Goal: Task Accomplishment & Management: Use online tool/utility

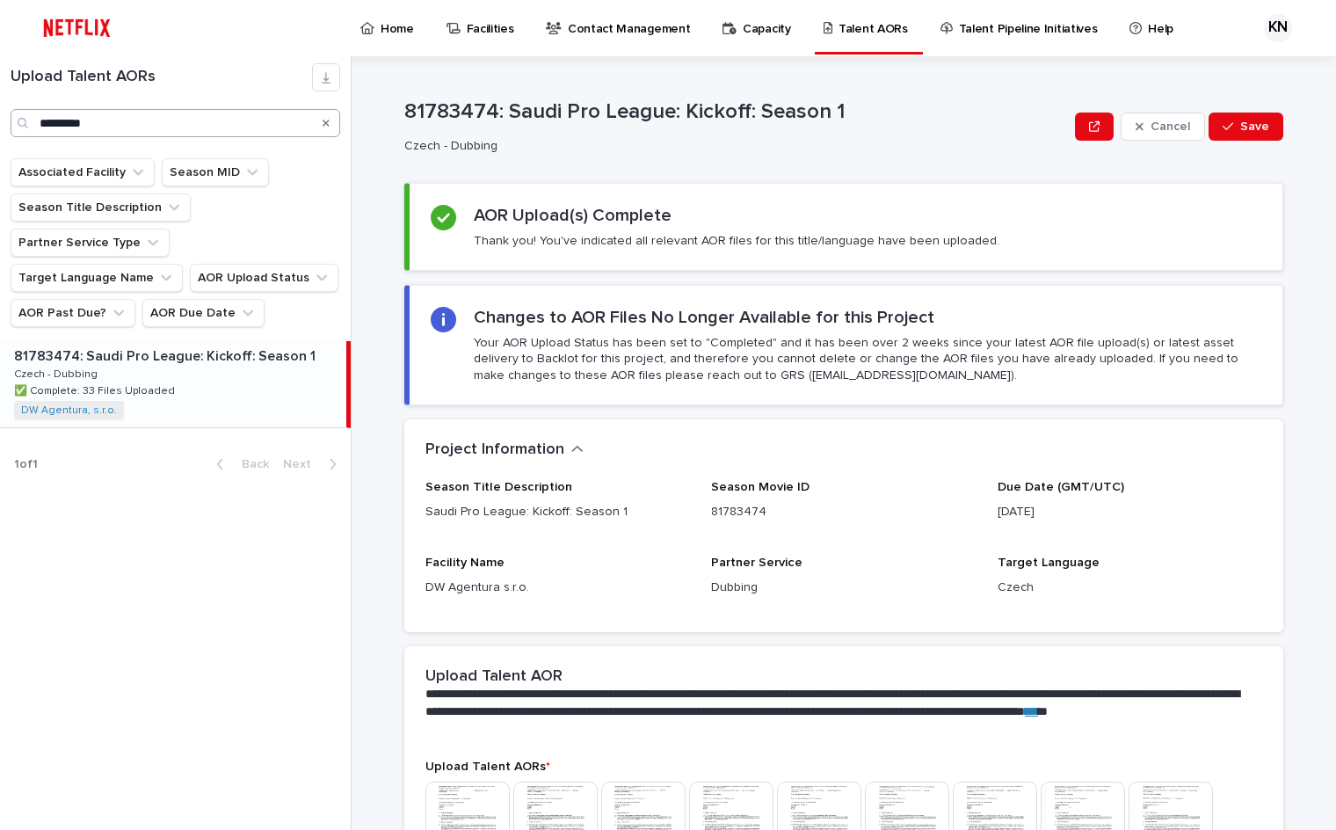
click at [325, 121] on icon "Search" at bounding box center [326, 123] width 7 height 7
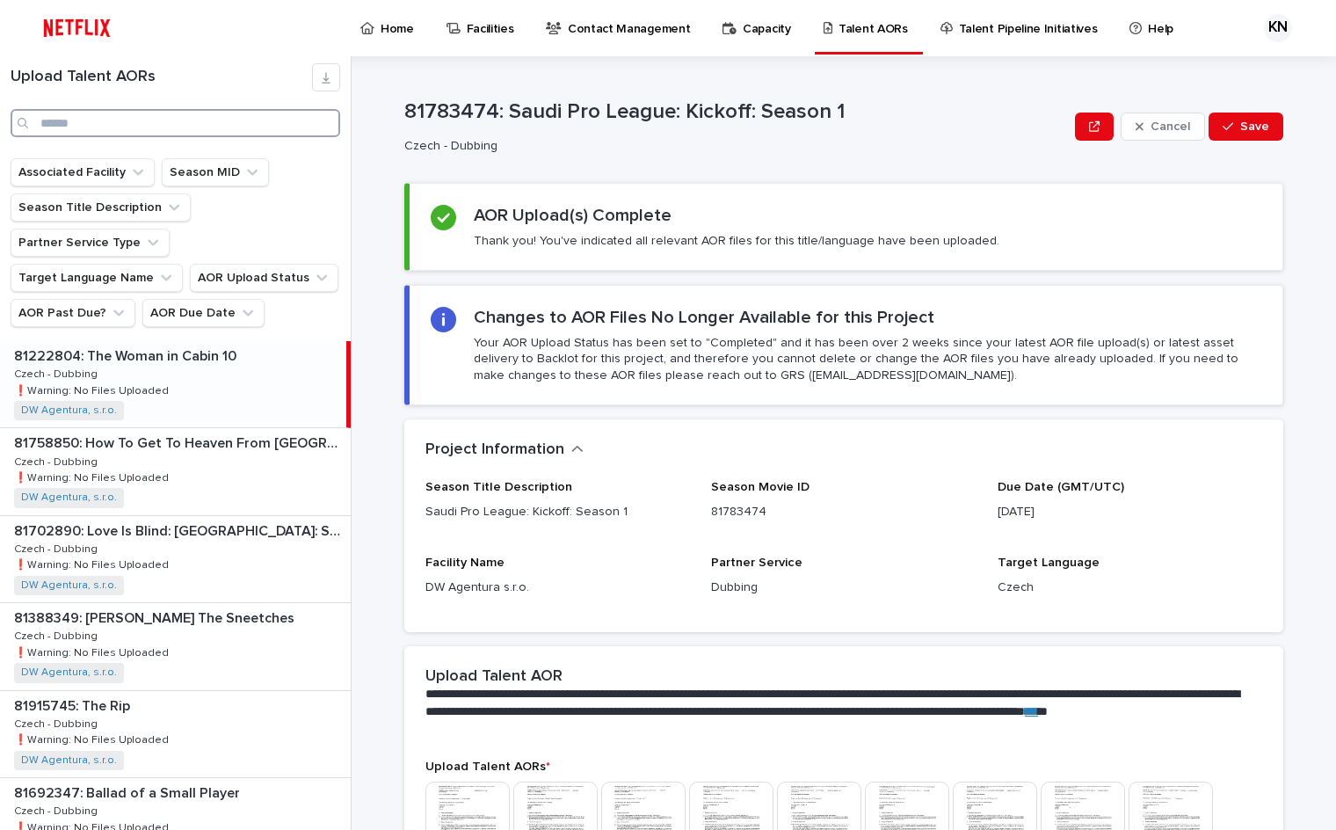
click at [230, 122] on input "Search" at bounding box center [176, 123] width 330 height 28
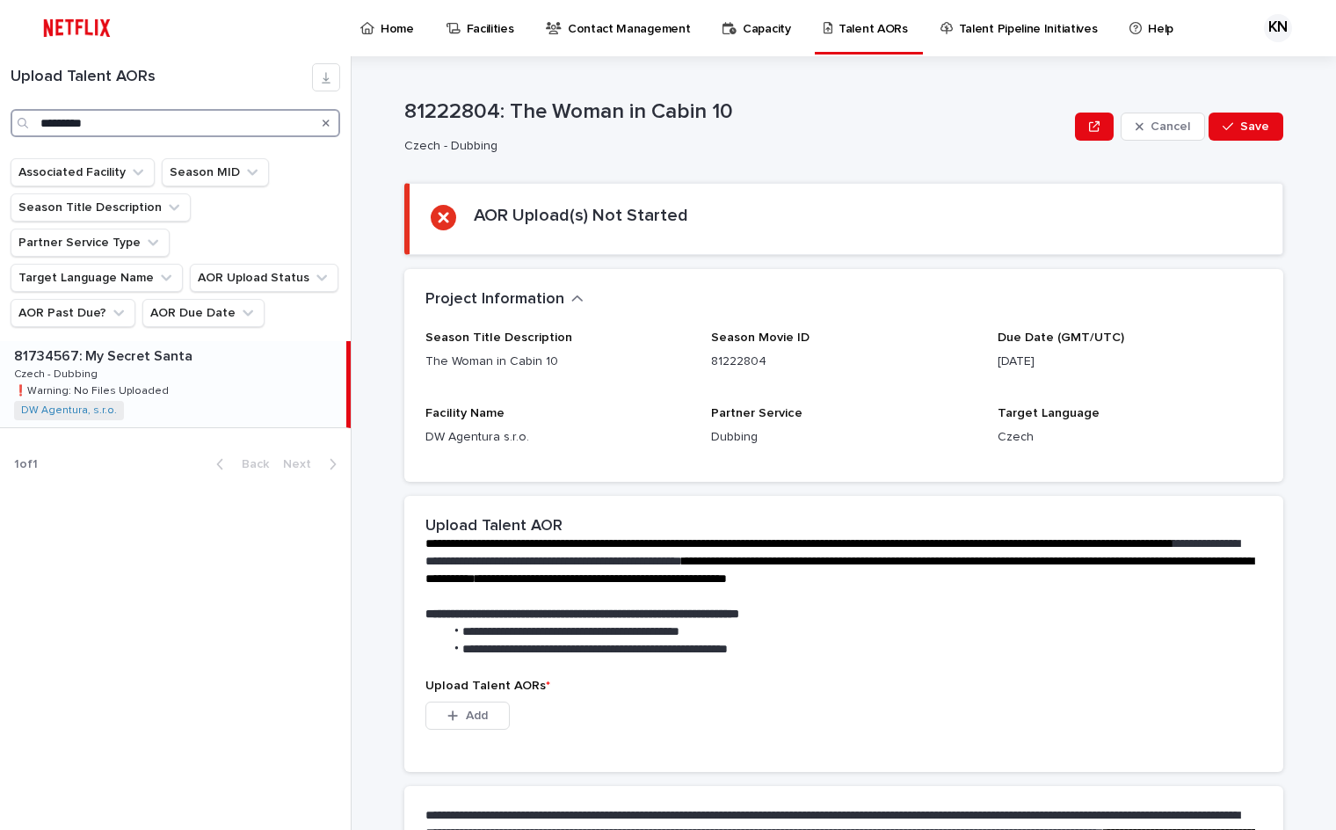
type input "*********"
click at [187, 368] on div "81734567: My Secret Santa 81734567: My Secret Santa Czech - Dubbing Czech - Dub…" at bounding box center [173, 384] width 346 height 86
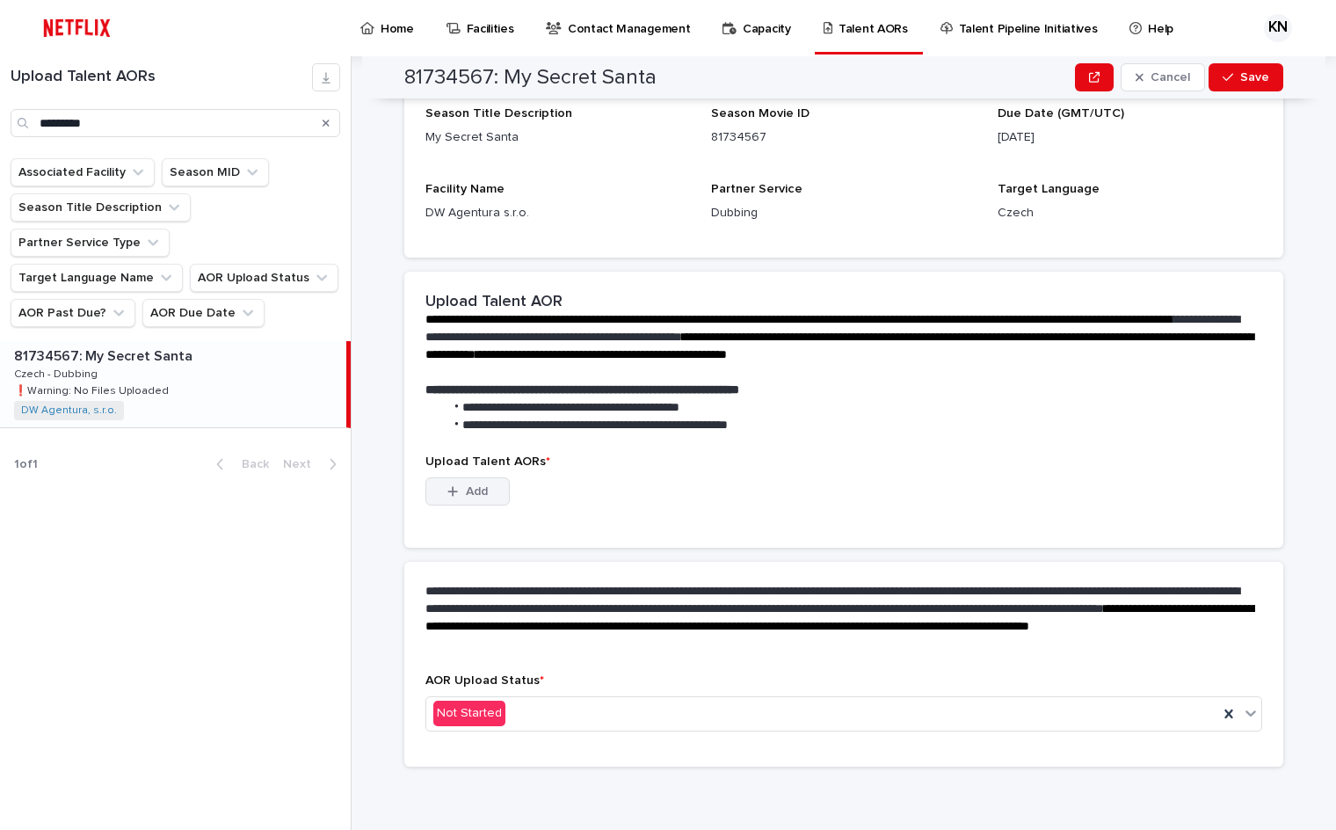
click at [455, 498] on button "Add" at bounding box center [467, 491] width 84 height 28
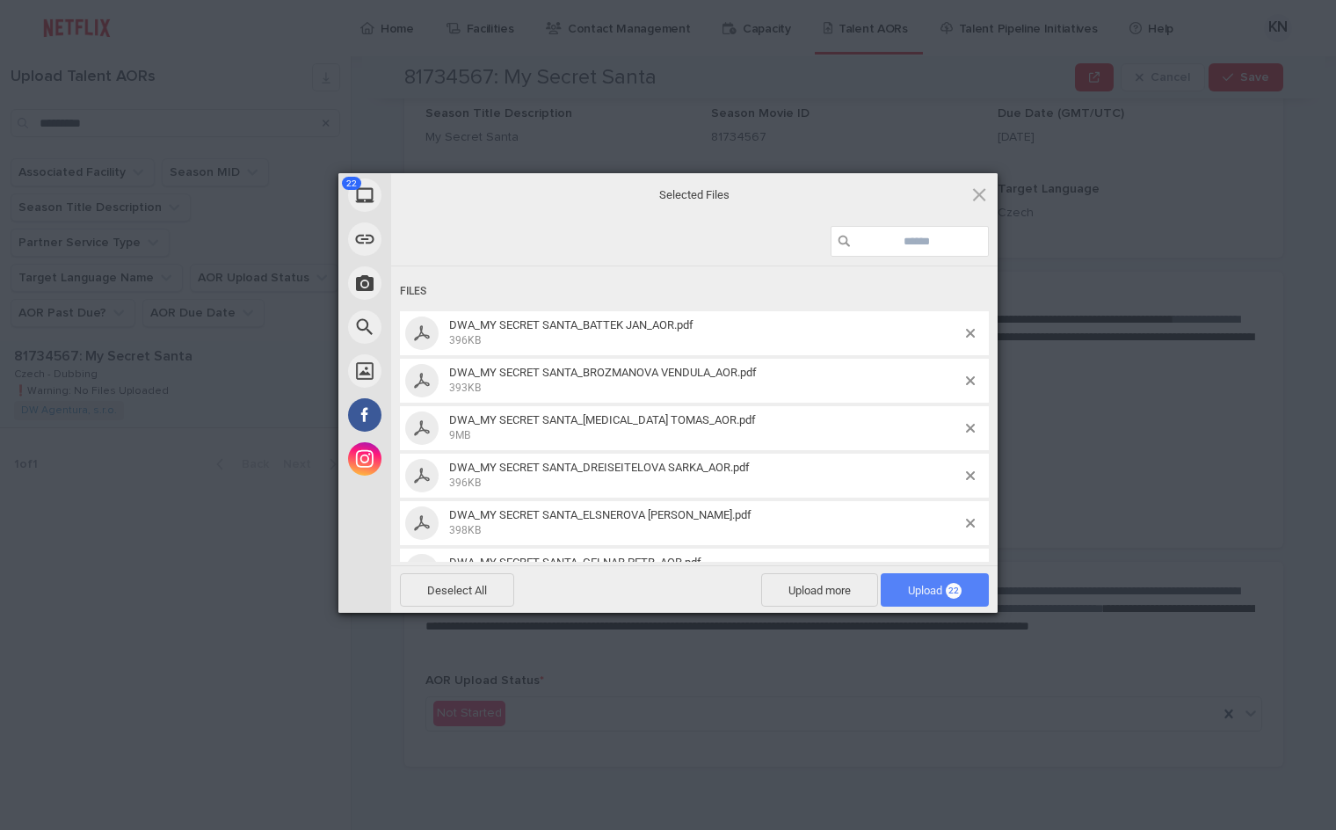
click at [928, 591] on span "Upload 22" at bounding box center [935, 590] width 54 height 13
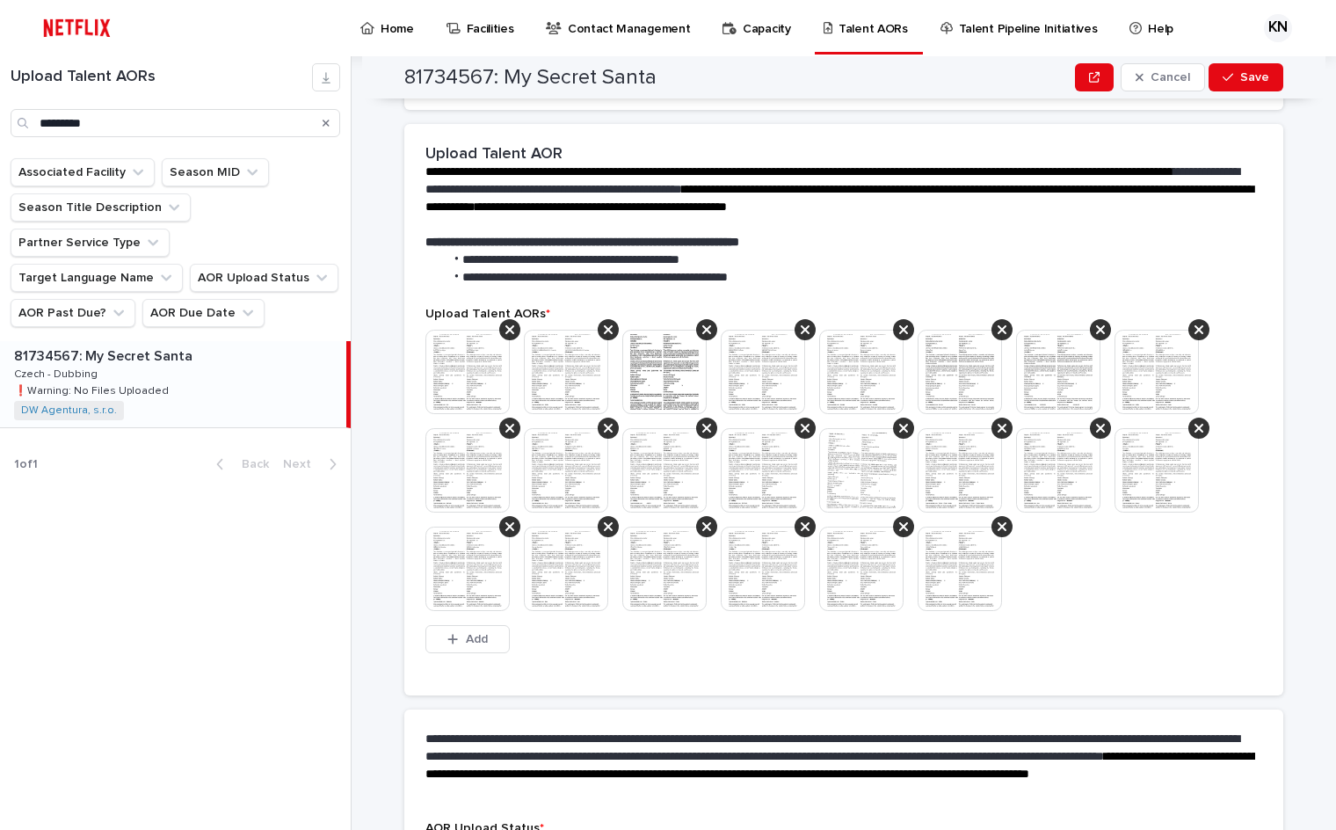
scroll to position [357, 0]
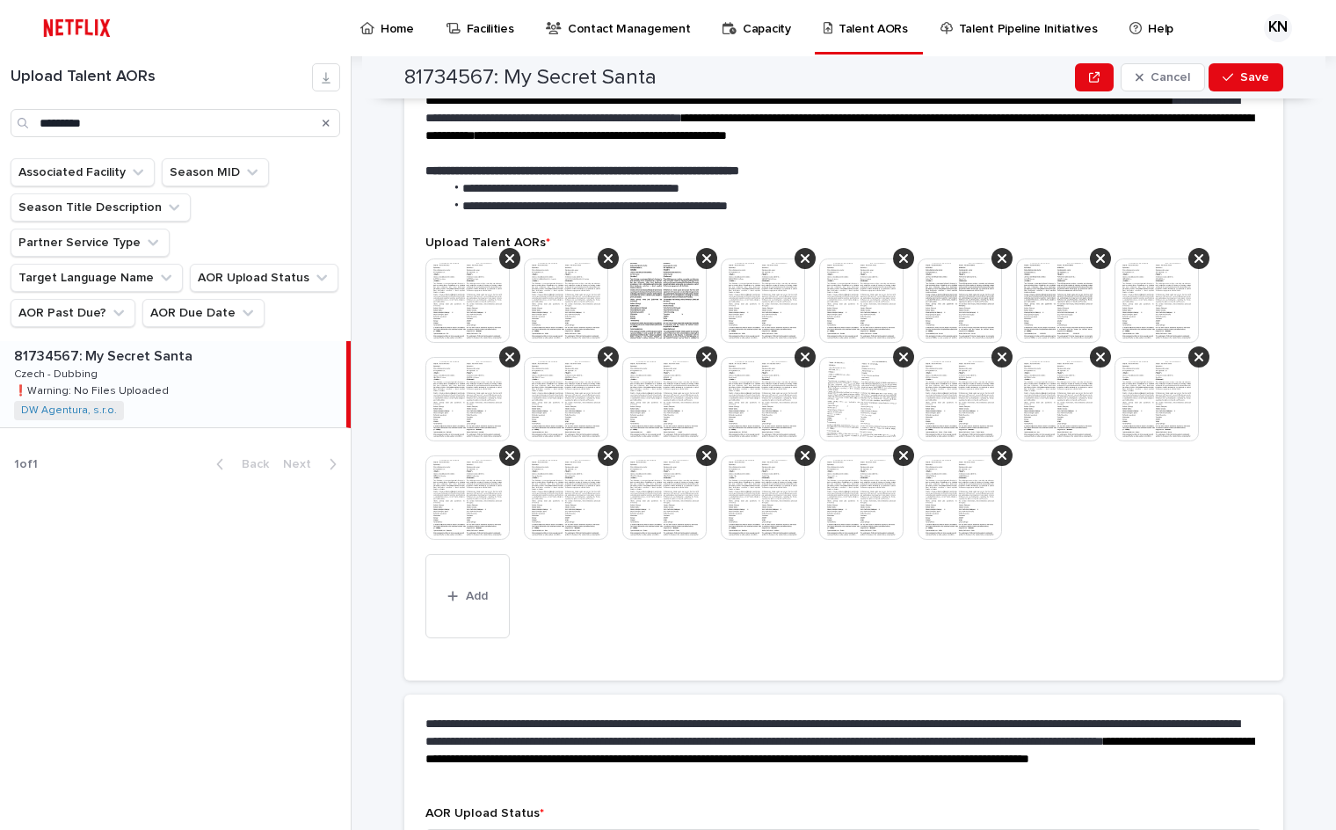
click at [1085, 627] on div "This file cannot be opened Download File Add" at bounding box center [843, 451] width 837 height 387
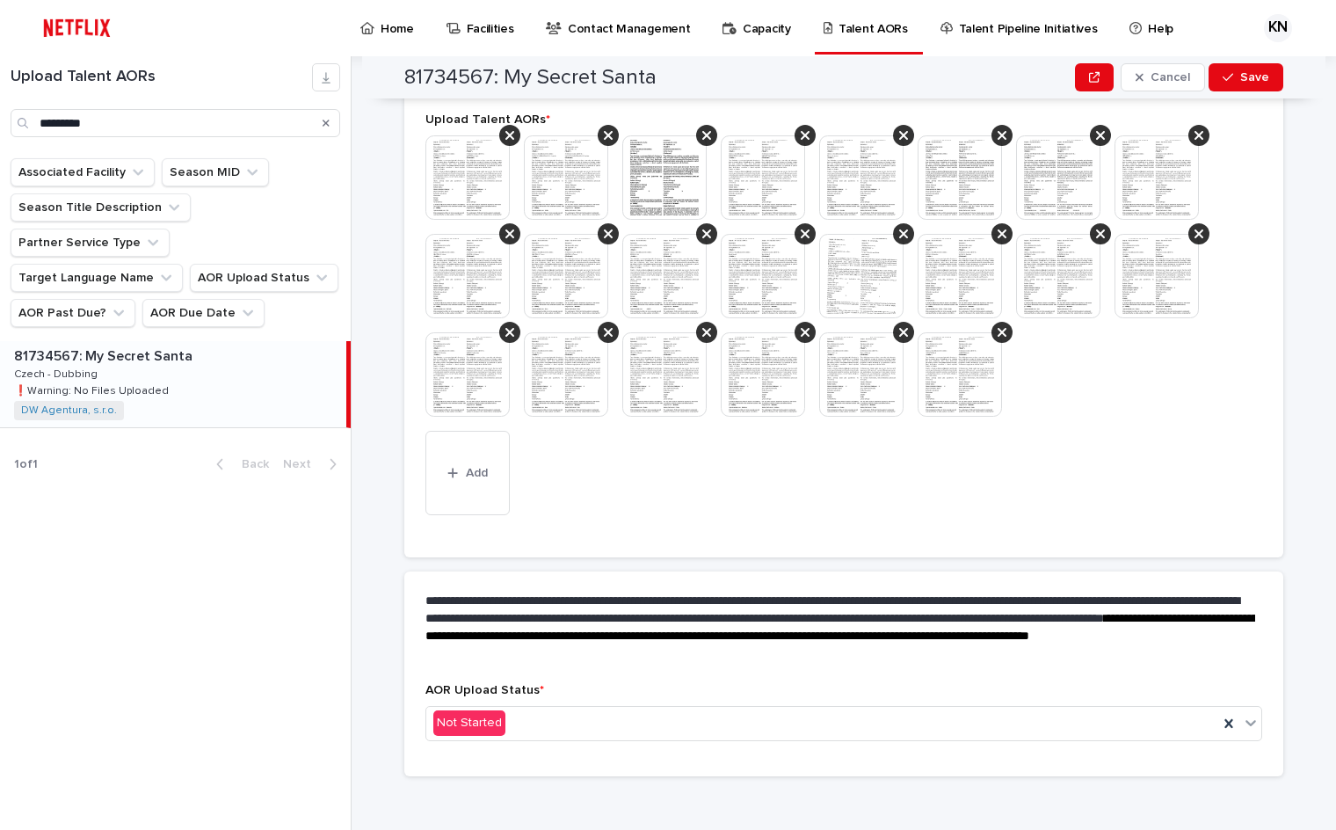
scroll to position [489, 0]
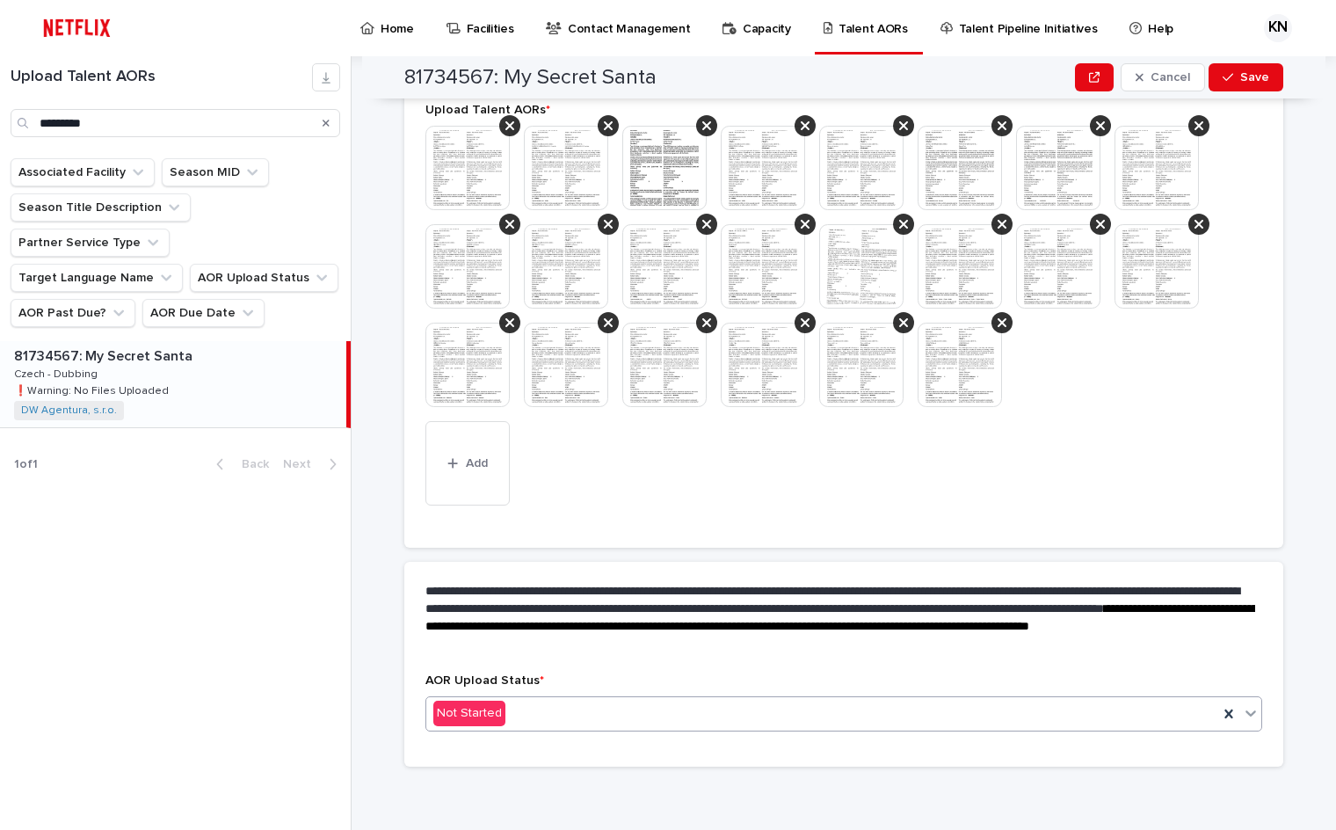
click at [876, 715] on div "Not Started" at bounding box center [822, 713] width 792 height 29
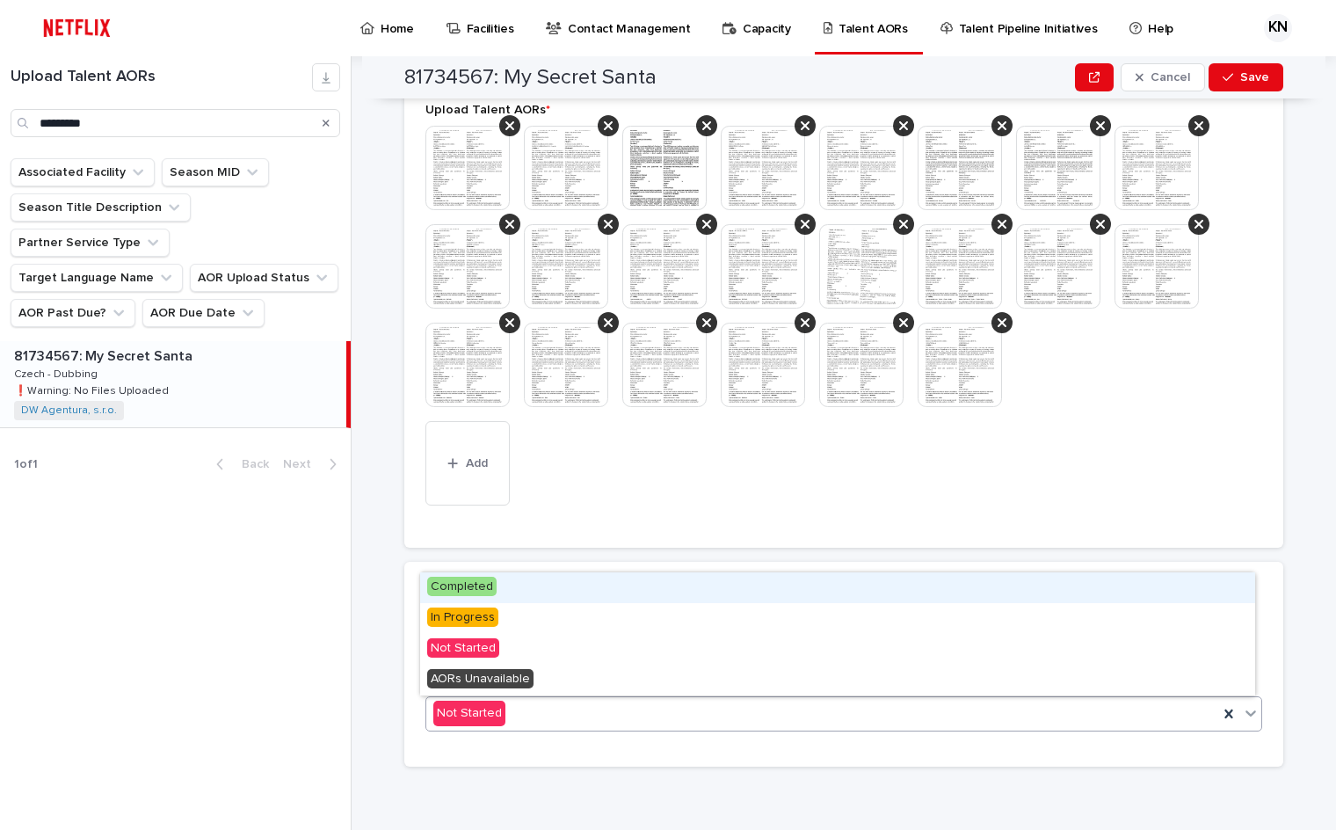
click at [501, 584] on div "Completed" at bounding box center [837, 587] width 835 height 31
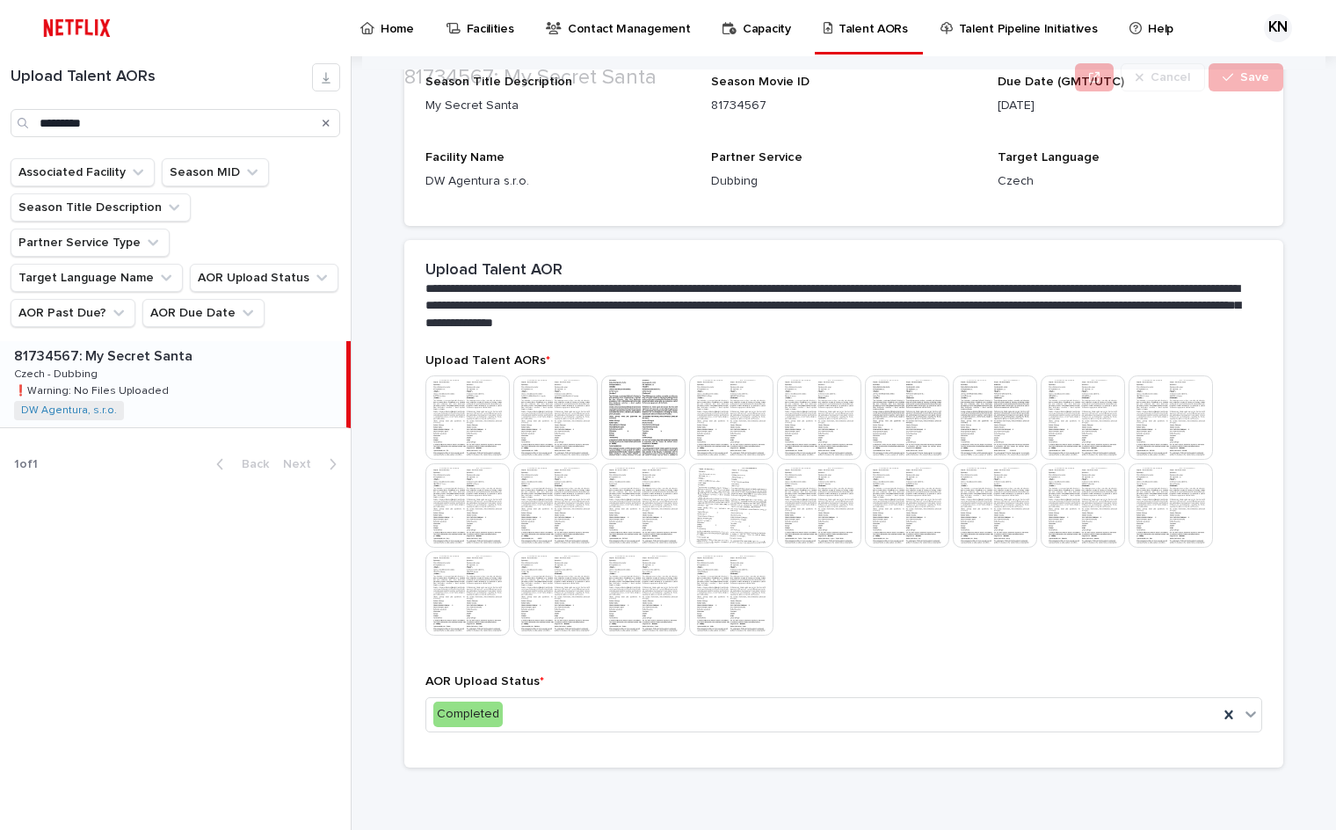
scroll to position [272, 0]
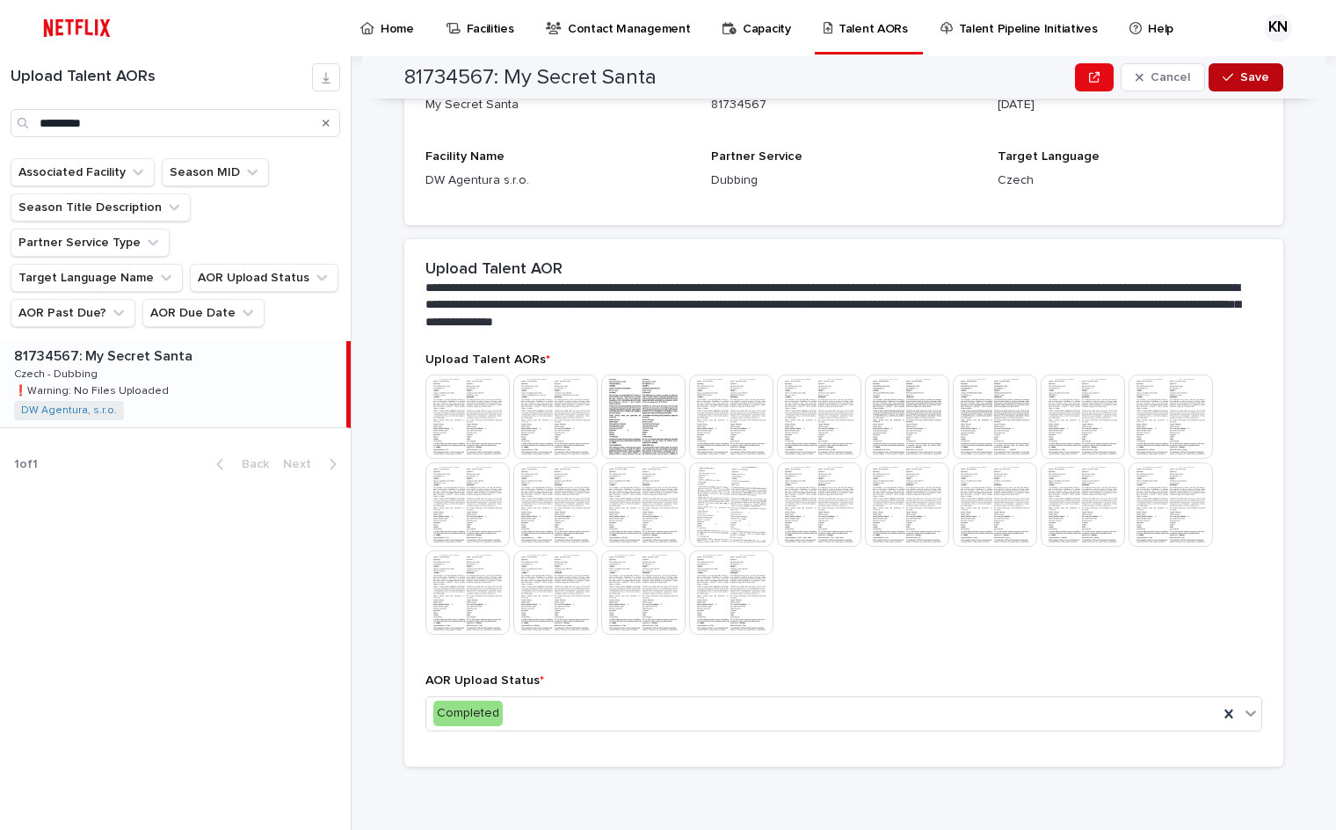
click at [1231, 73] on div "button" at bounding box center [1231, 77] width 18 height 12
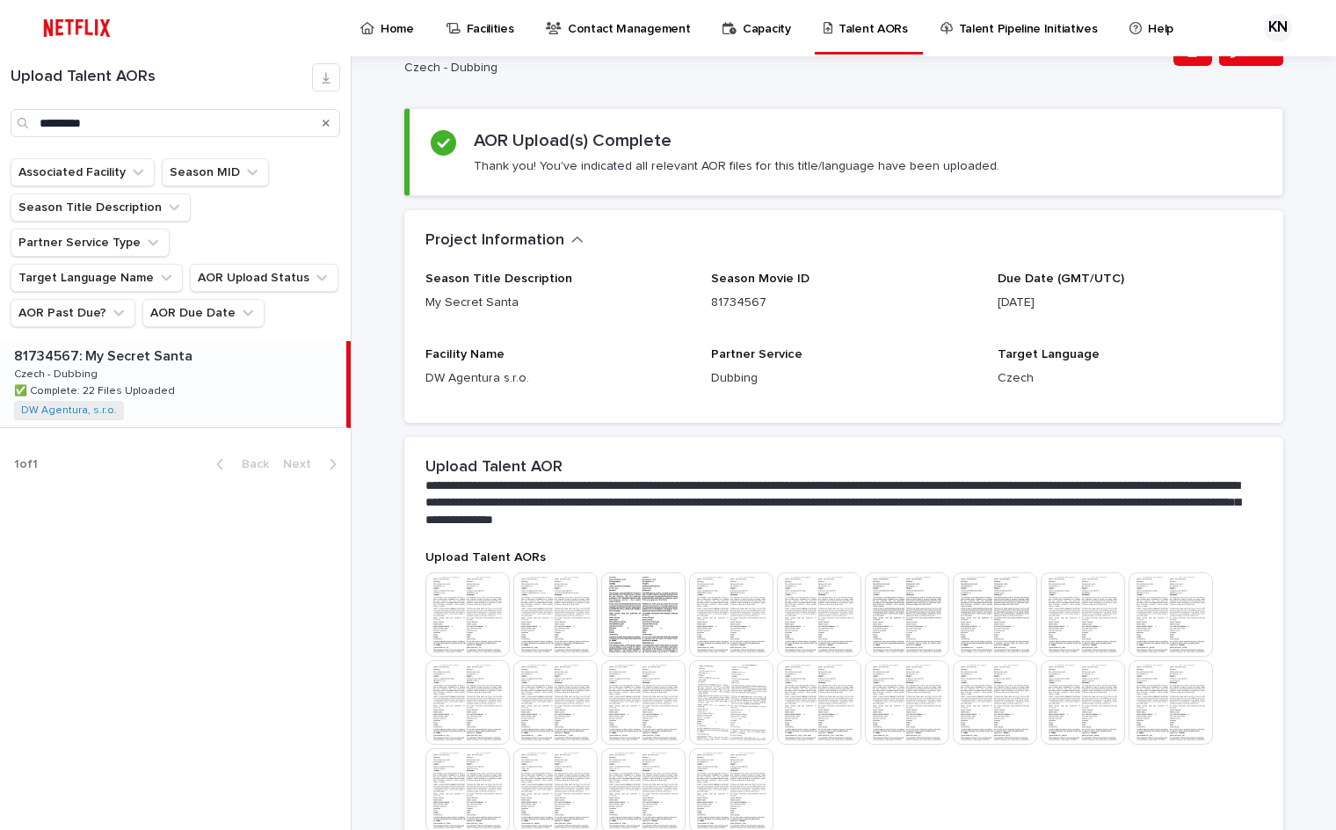
scroll to position [163, 0]
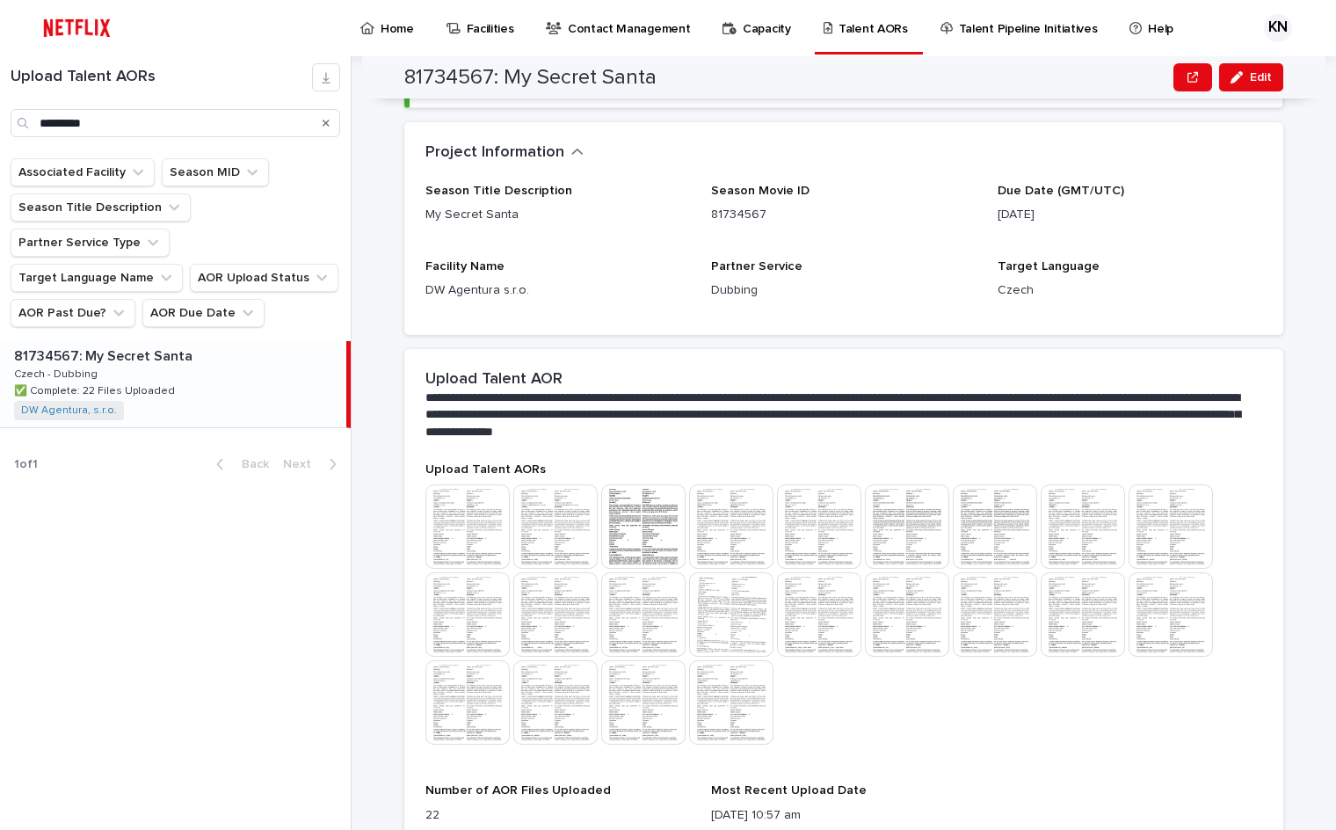
click at [1085, 709] on div at bounding box center [843, 616] width 837 height 264
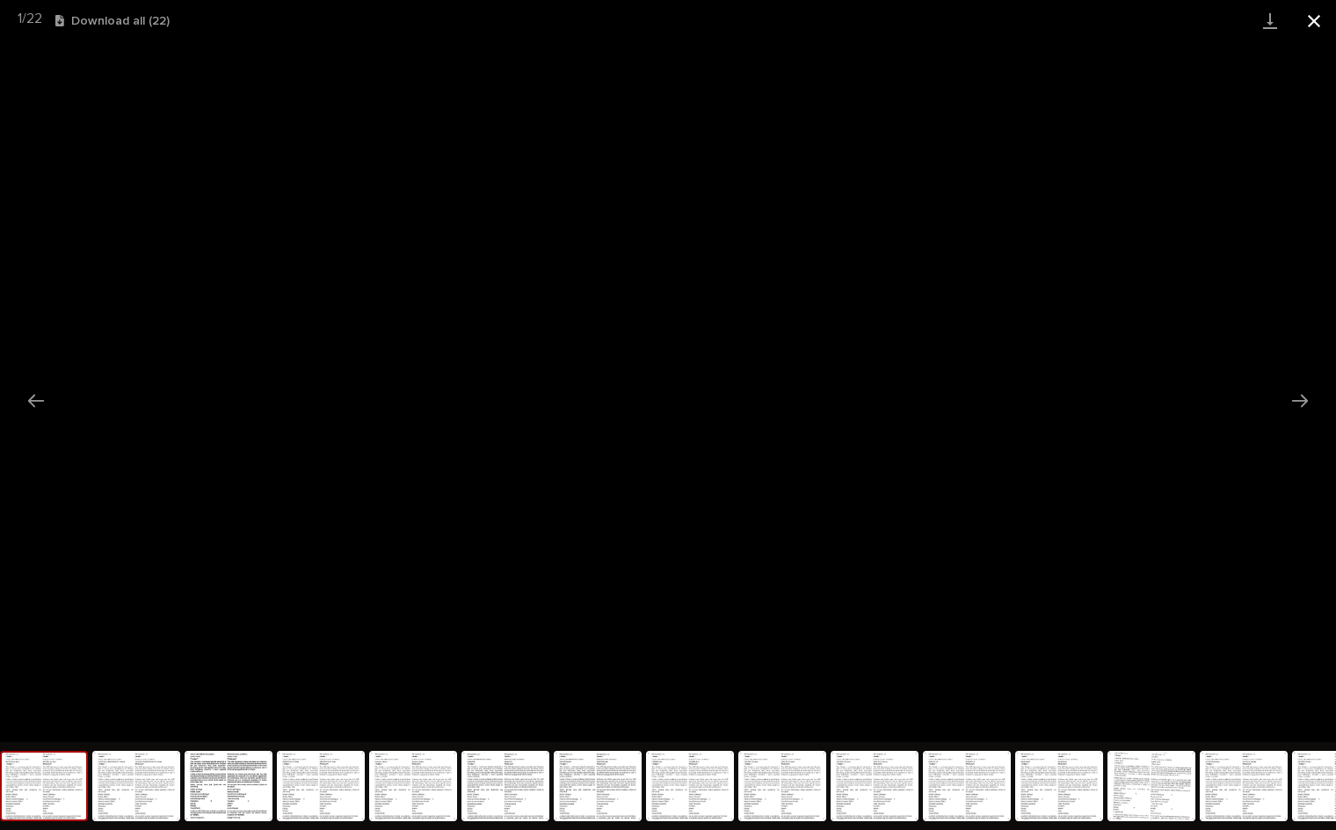
click at [1326, 13] on button "Close gallery" at bounding box center [1314, 20] width 44 height 41
